Goal: Transaction & Acquisition: Purchase product/service

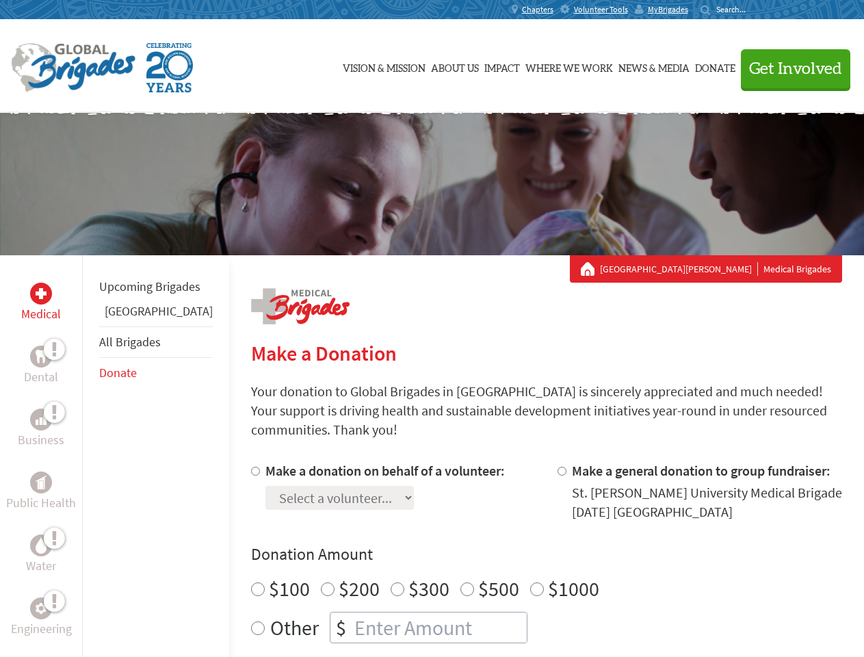
click at [755, 10] on div "Search for:" at bounding box center [727, 9] width 55 height 11
click at [789, 68] on span "Get Involved" at bounding box center [795, 69] width 93 height 16
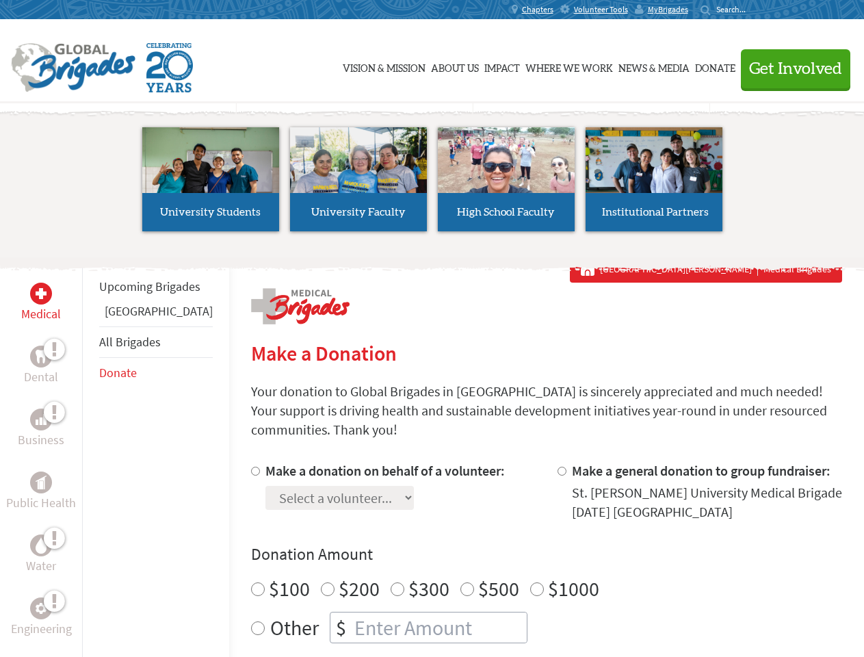
click at [432, 184] on li "High School Faculty" at bounding box center [506, 179] width 148 height 126
click at [90, 455] on div "Upcoming Brigades Greece All Brigades Donate" at bounding box center [155, 583] width 147 height 657
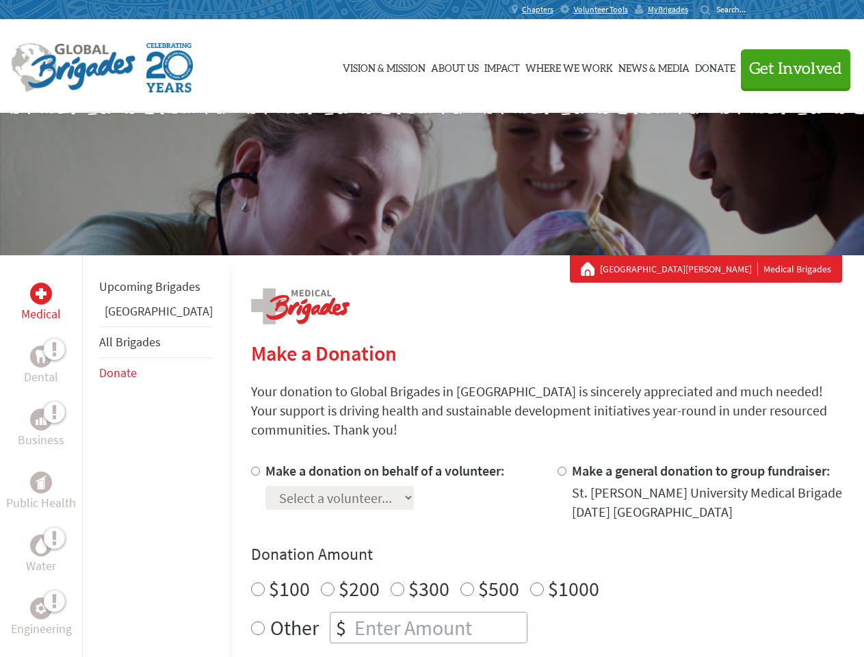
click at [523, 549] on div "Donation Amount $100 $200 $300 $500 $1000 Other $" at bounding box center [546, 593] width 591 height 100
click at [251, 466] on input "Make a donation on behalf of a volunteer:" at bounding box center [255, 470] width 9 height 9
radio input "true"
click at [557, 466] on input "Make a general donation to group fundraiser:" at bounding box center [561, 470] width 9 height 9
radio input "true"
